Goal: Transaction & Acquisition: Subscribe to service/newsletter

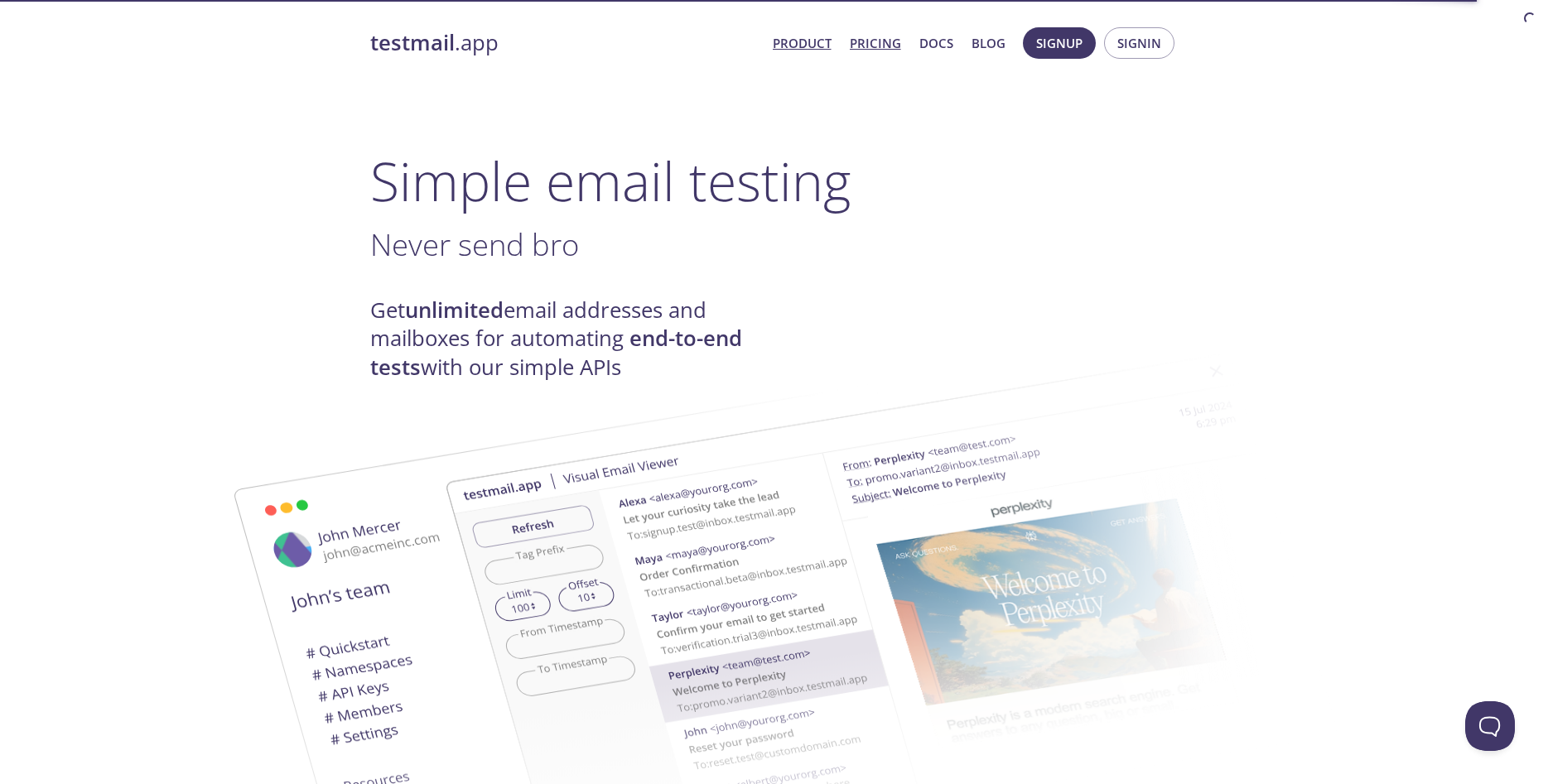
click at [871, 43] on link "Pricing" at bounding box center [875, 43] width 52 height 22
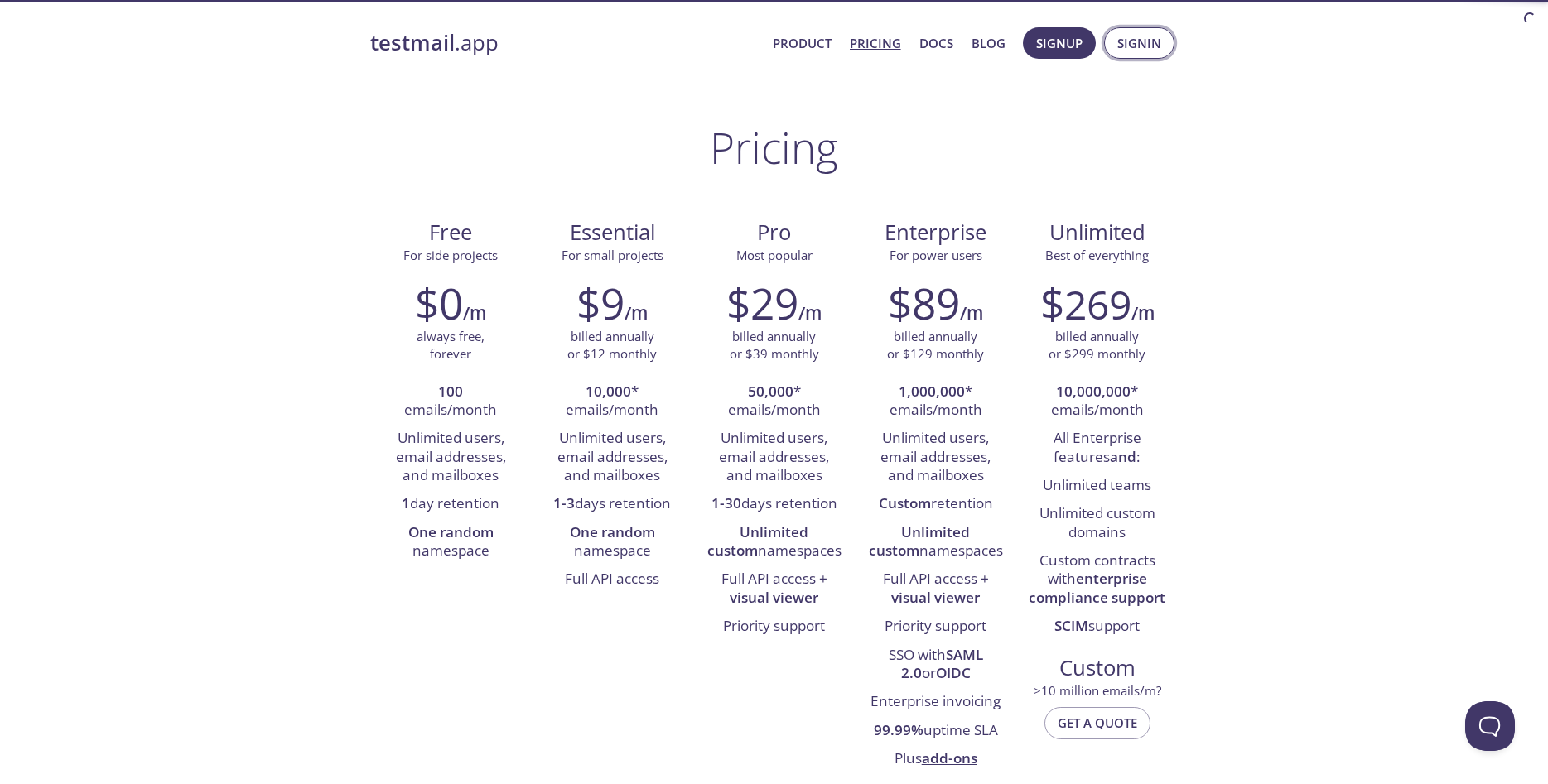
click at [1144, 41] on span "Signin" at bounding box center [1139, 43] width 44 height 22
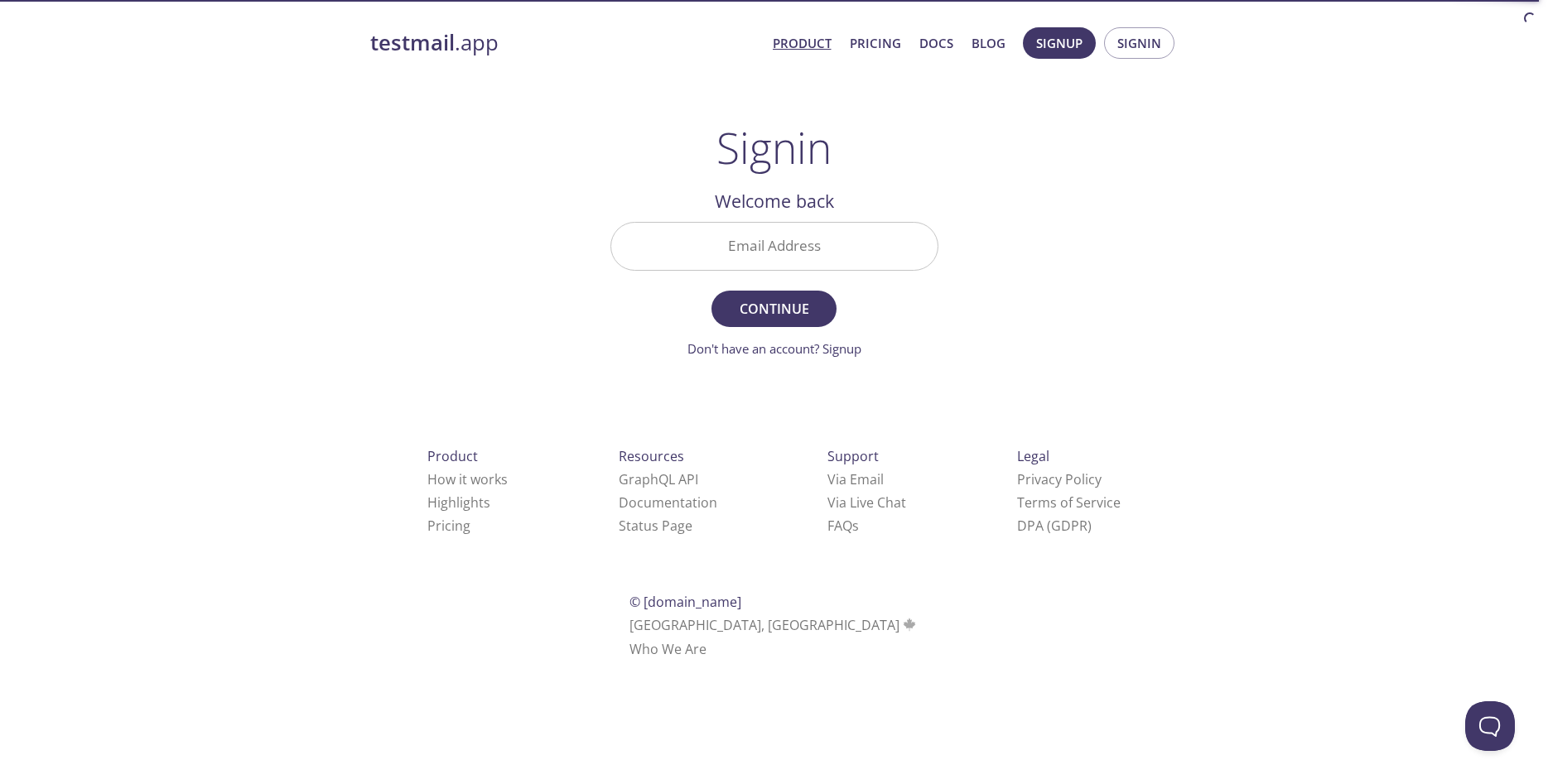
click at [812, 46] on link "Product" at bounding box center [802, 43] width 59 height 22
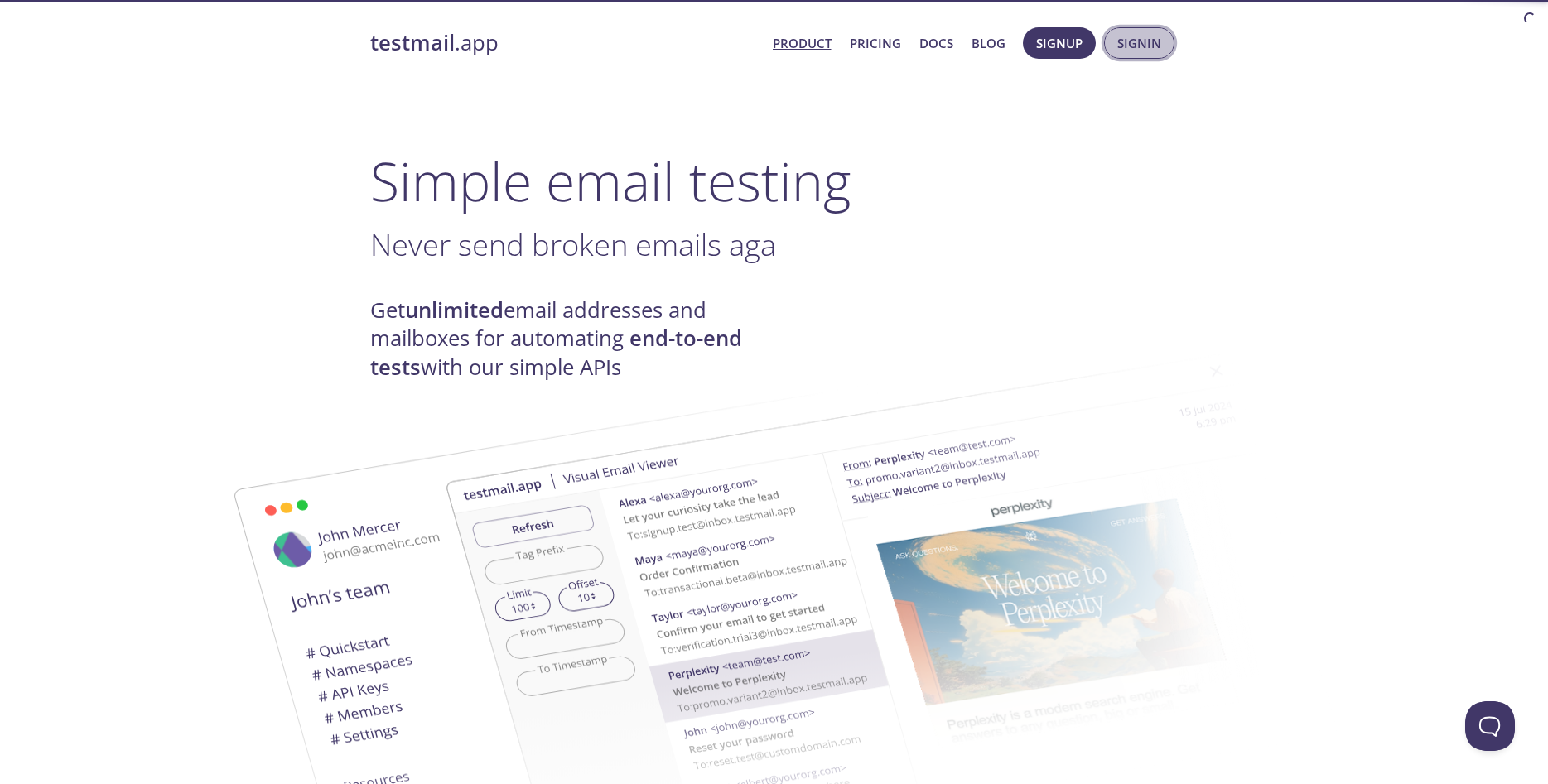
click at [1124, 44] on span "Signin" at bounding box center [1139, 43] width 44 height 22
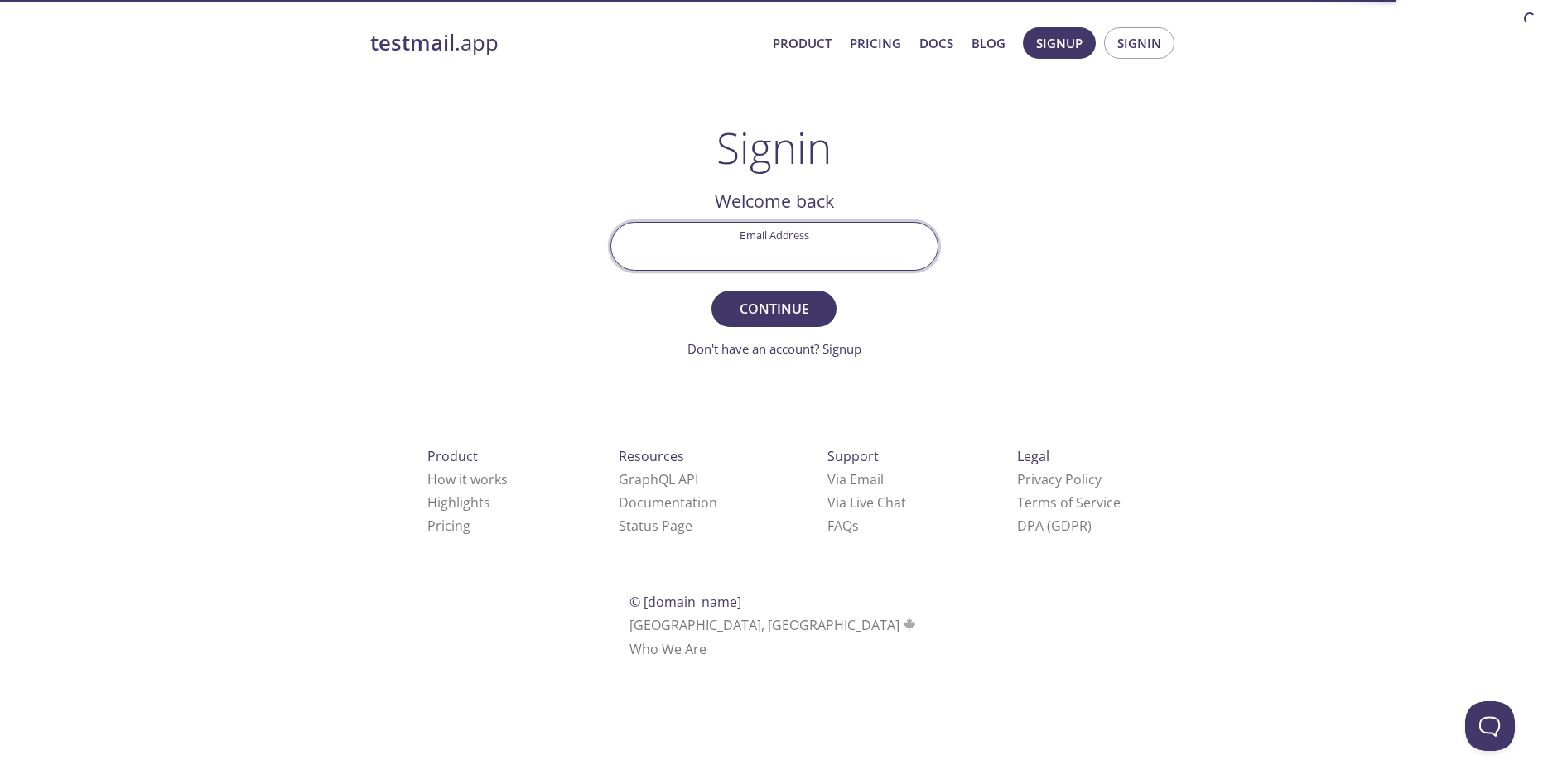
click at [829, 237] on input "Email Address" at bounding box center [774, 246] width 327 height 47
type input "thanath"
click at [850, 345] on link "Don't have an account? Signup" at bounding box center [774, 348] width 174 height 16
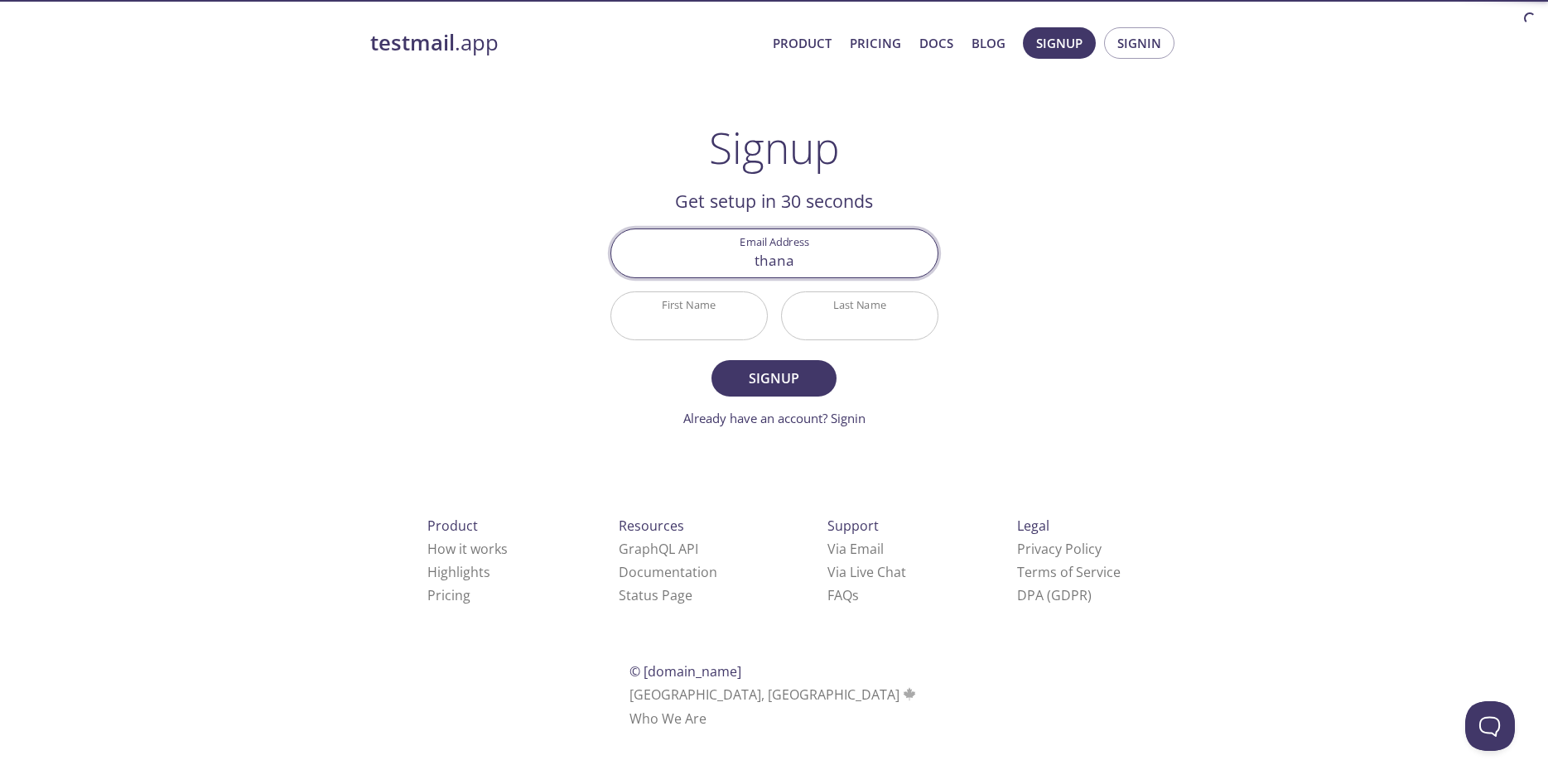
type input "[EMAIL_ADDRESS][DOMAIN_NAME]"
type input "[PERSON_NAME]"
type input "PICHET"
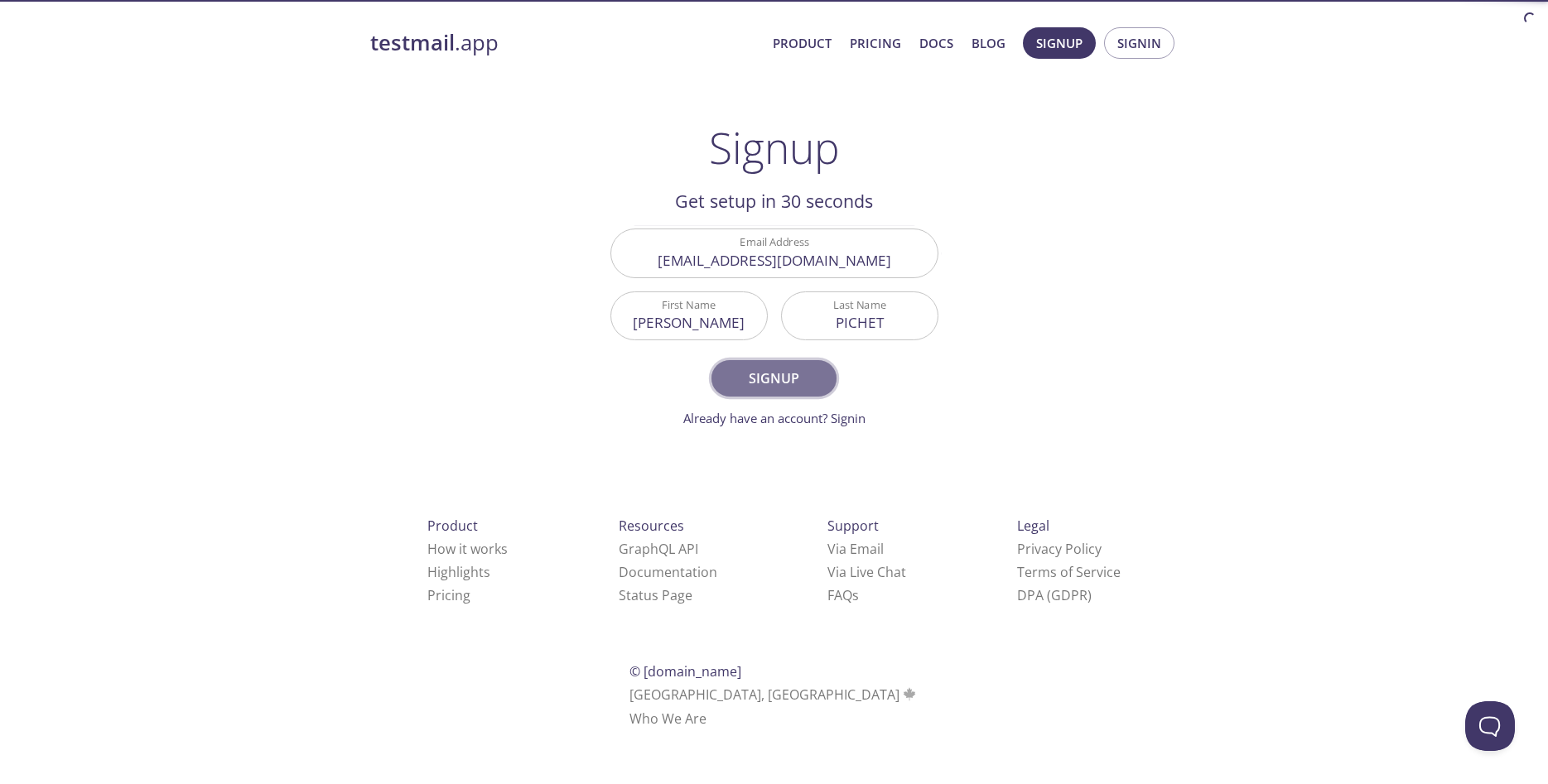
click at [780, 370] on span "Signup" at bounding box center [773, 378] width 88 height 24
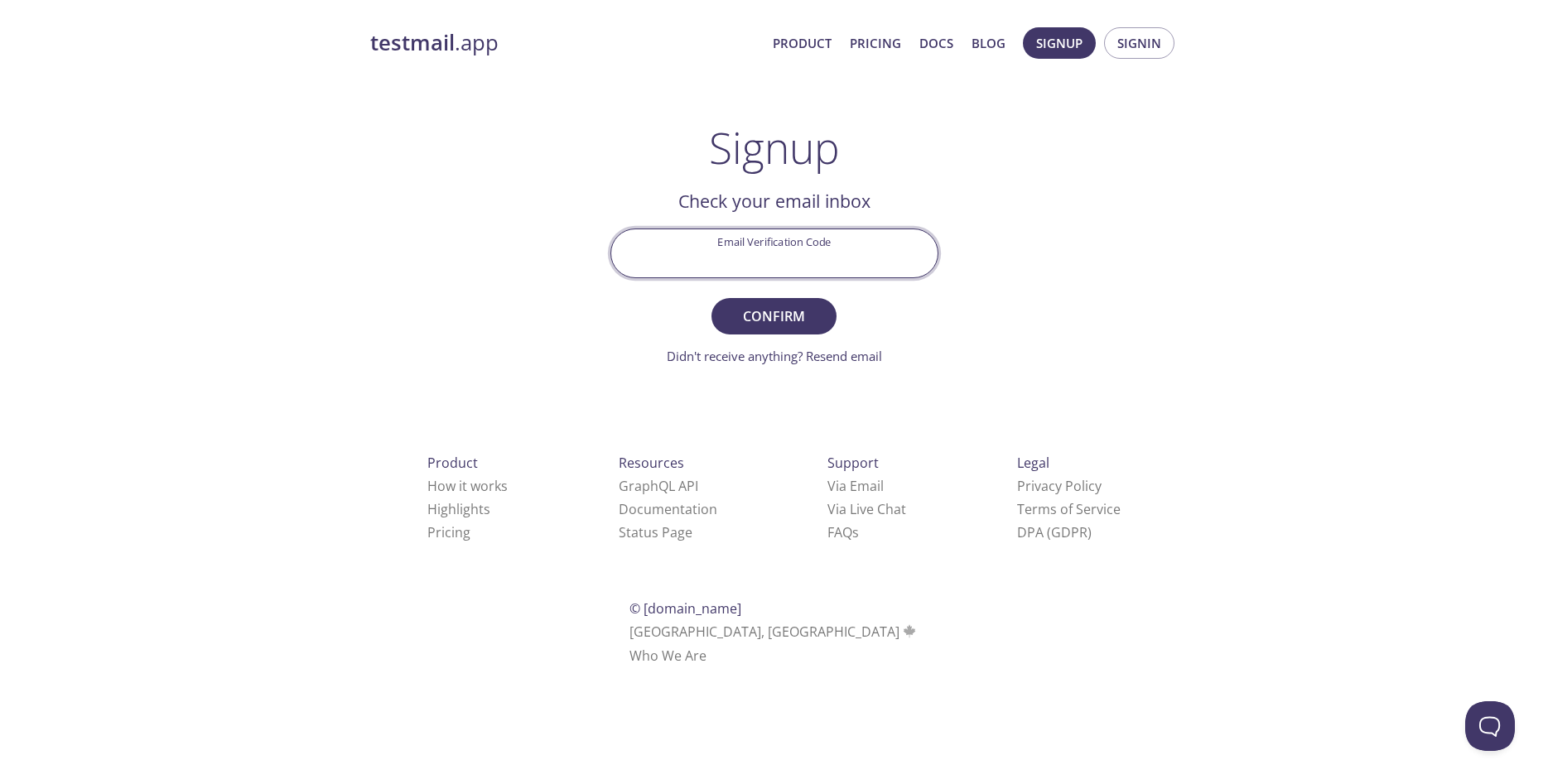
click at [859, 259] on input "Email Verification Code" at bounding box center [774, 253] width 327 height 47
paste input "EPLPVYQ"
type input "EPLPVYQ"
click at [803, 311] on span "Confirm" at bounding box center [773, 316] width 88 height 24
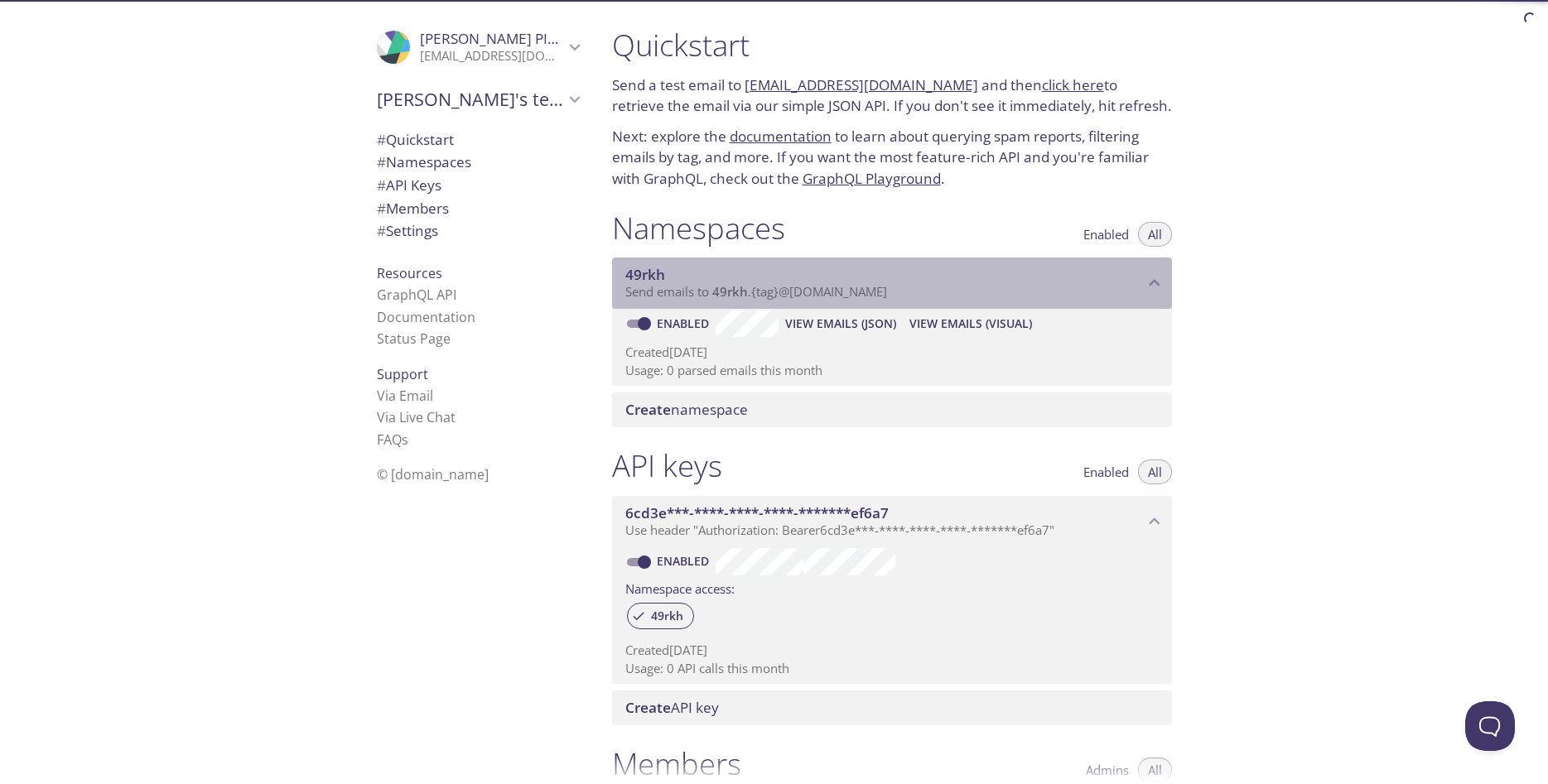
drag, startPoint x: 909, startPoint y: 290, endPoint x: 797, endPoint y: 300, distance: 112.4
click at [797, 300] on div "49rkh Send emails to 49rkh . {tag} @[DOMAIN_NAME]" at bounding box center [891, 283] width 560 height 52
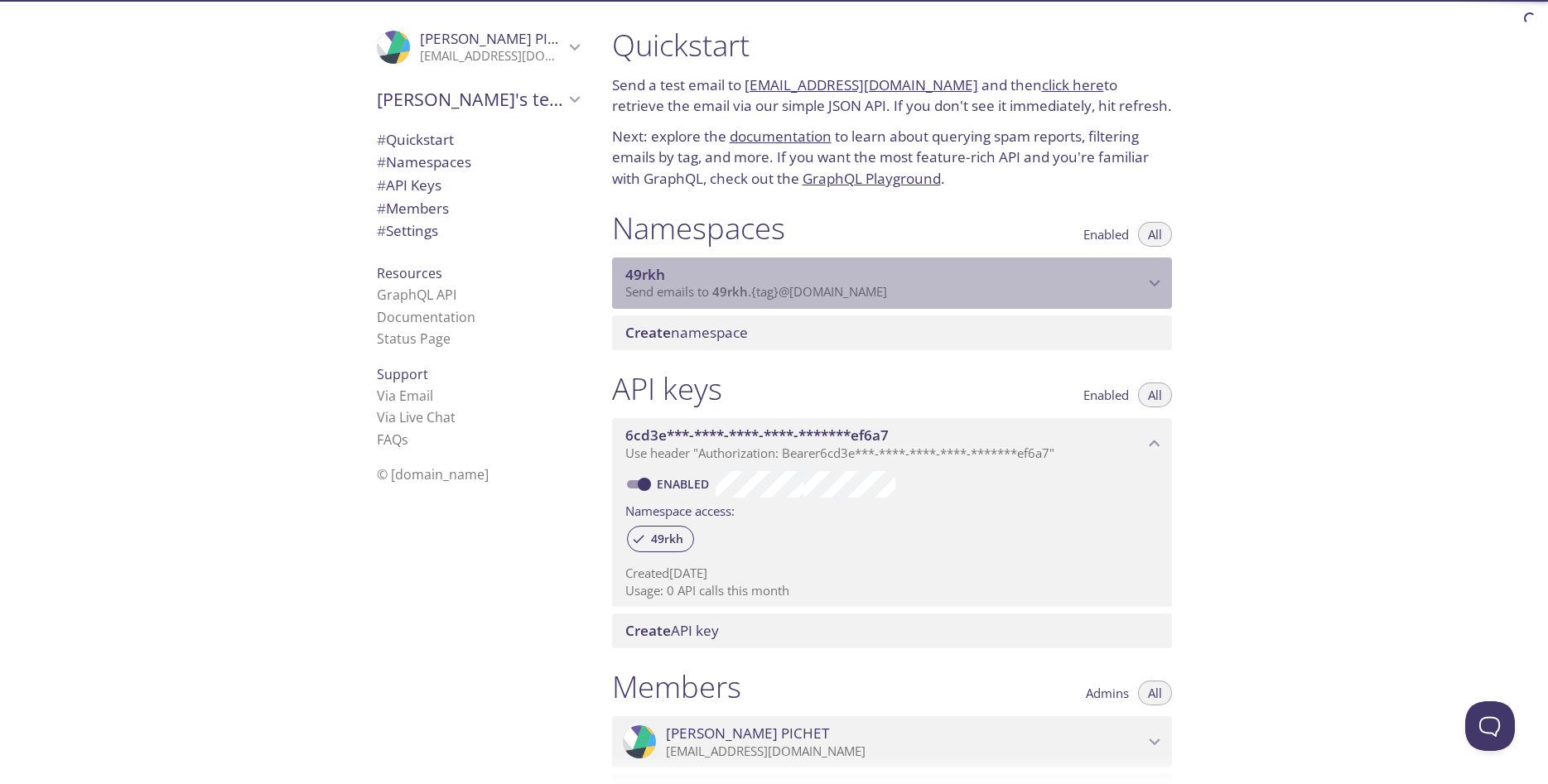
click at [797, 300] on div "49rkh Send emails to 49rkh . {tag} @[DOMAIN_NAME]" at bounding box center [891, 283] width 560 height 52
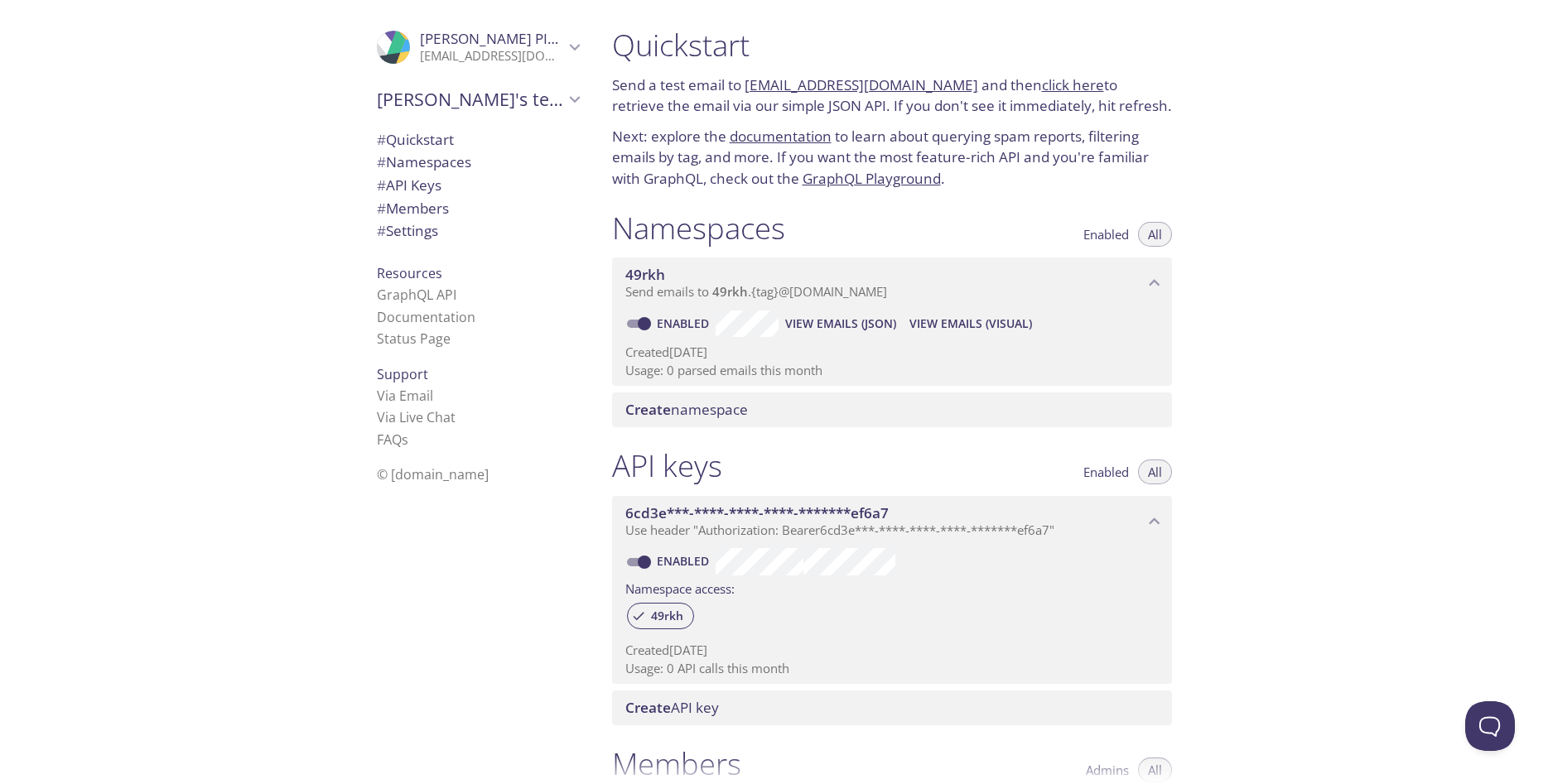
click at [632, 320] on input "Enabled" at bounding box center [644, 324] width 60 height 20
click at [632, 320] on input "Disabled" at bounding box center [632, 324] width 60 height 20
checkbox input "true"
click at [1048, 83] on link "click here" at bounding box center [1072, 84] width 62 height 19
click at [887, 185] on link "GraphQL Playground" at bounding box center [871, 178] width 138 height 19
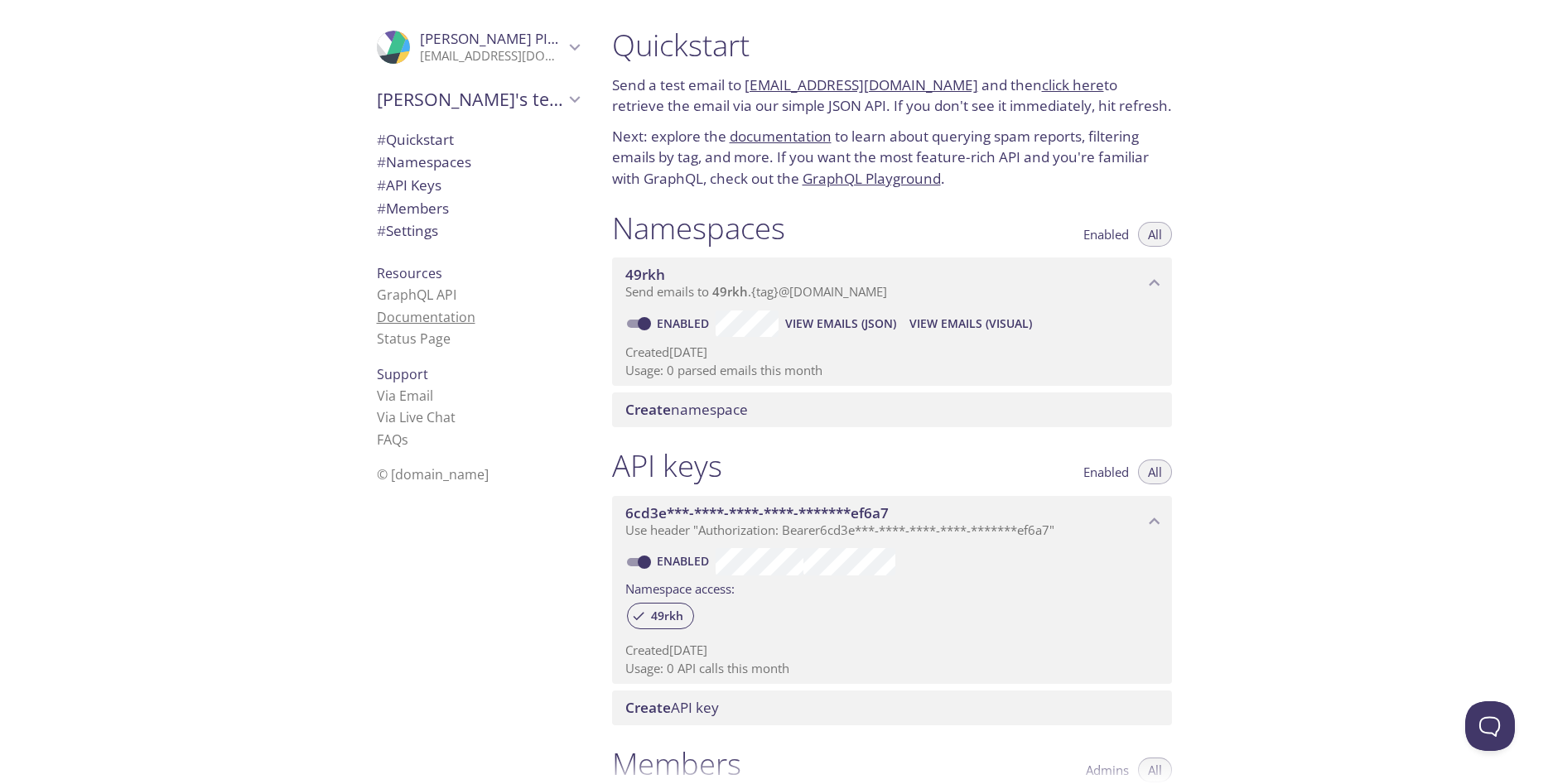
click at [415, 312] on link "Documentation" at bounding box center [425, 316] width 99 height 18
